Goal: Information Seeking & Learning: Check status

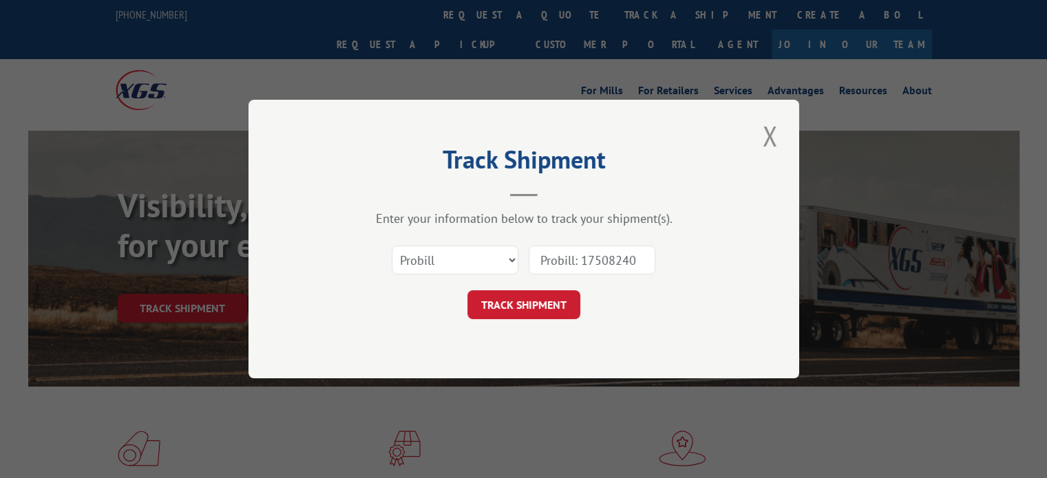
drag, startPoint x: 582, startPoint y: 260, endPoint x: 474, endPoint y: 254, distance: 108.3
click at [474, 254] on div "Select category... Probill BOL PO Probill: 17508240" at bounding box center [523, 260] width 413 height 45
type input "17508240"
click at [503, 302] on button "TRACK SHIPMENT" at bounding box center [523, 305] width 113 height 29
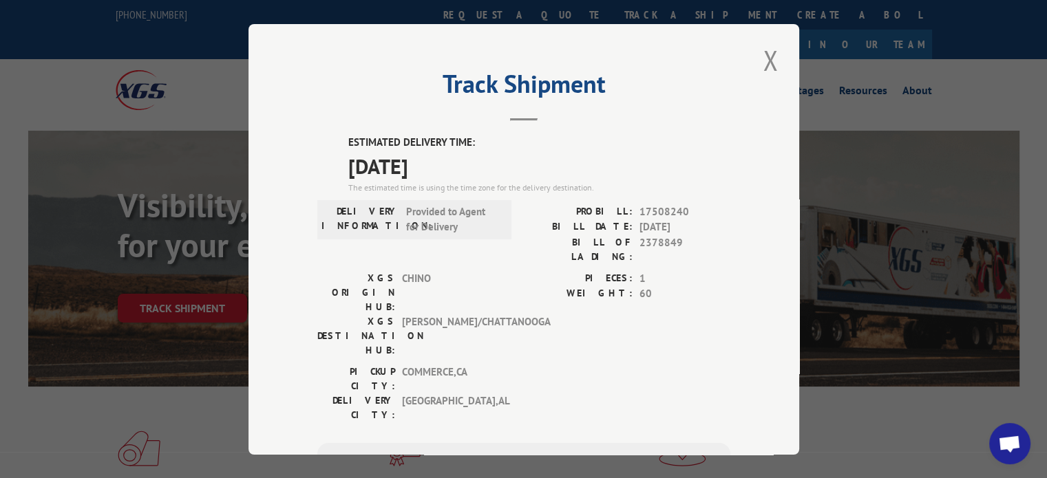
drag, startPoint x: 476, startPoint y: 158, endPoint x: 333, endPoint y: 137, distance: 145.5
click at [333, 137] on div "ESTIMATED DELIVERY TIME: [DATE] The estimated time is using the time zone for t…" at bounding box center [523, 382] width 413 height 495
copy div "ESTIMATED DELIVERY TIME: [DATE]"
click at [760, 52] on button "Close modal" at bounding box center [770, 60] width 23 height 38
